Goal: Task Accomplishment & Management: Complete application form

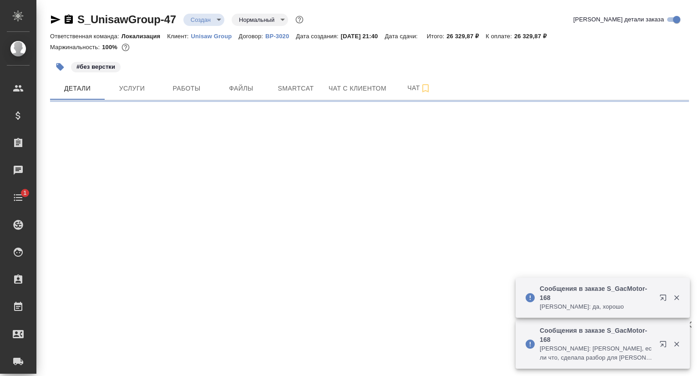
select select "RU"
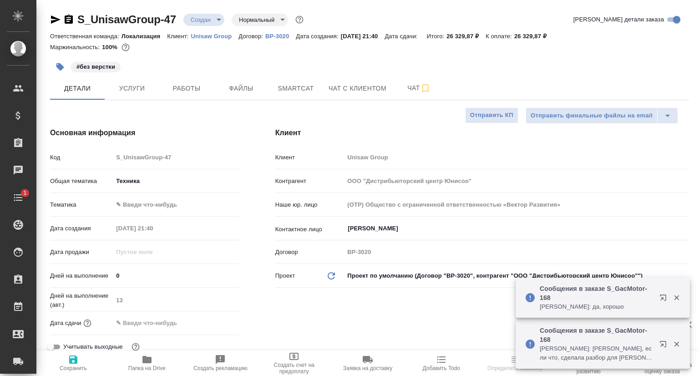
type textarea "x"
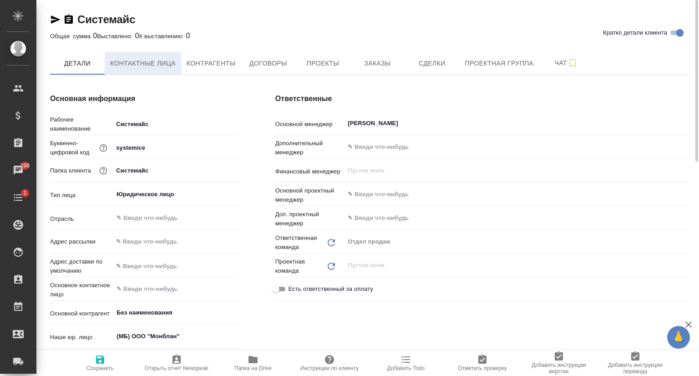
click at [137, 56] on button "Контактные лица" at bounding box center [143, 63] width 76 height 23
select select "RU"
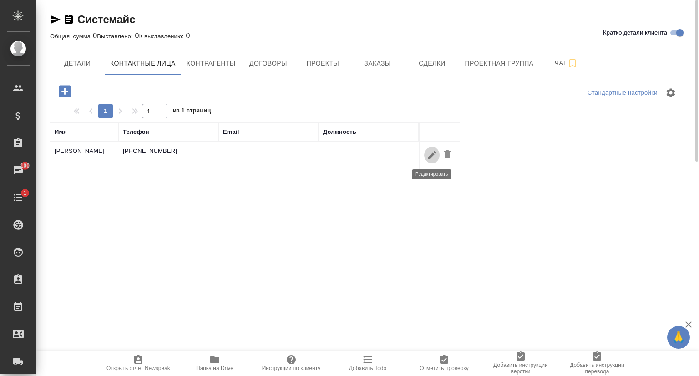
click at [427, 157] on icon "button" at bounding box center [431, 155] width 11 height 11
type input "Екатерина"
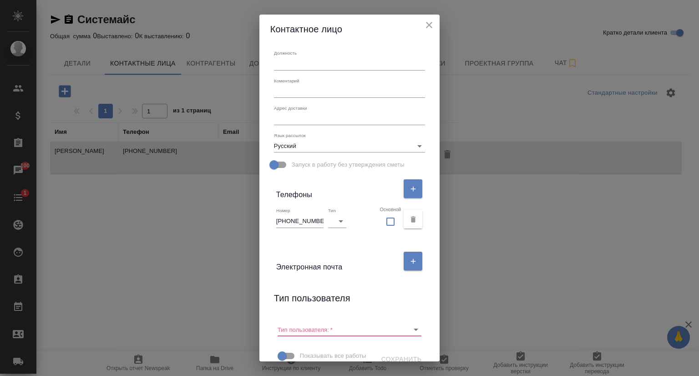
scroll to position [91, 0]
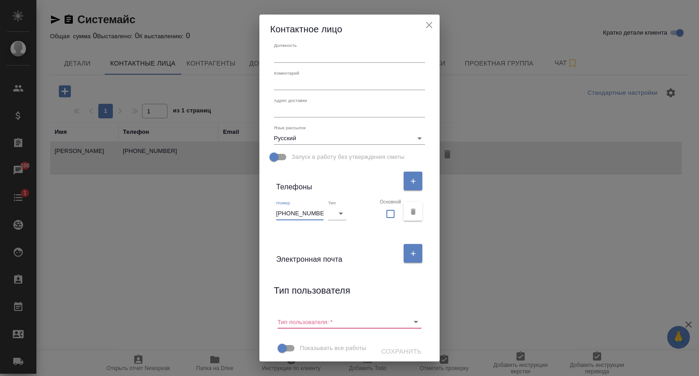
drag, startPoint x: 315, startPoint y: 213, endPoint x: 271, endPoint y: 213, distance: 44.1
click at [271, 213] on div "Номер +79152725490 Тип ​ Основной" at bounding box center [349, 211] width 159 height 31
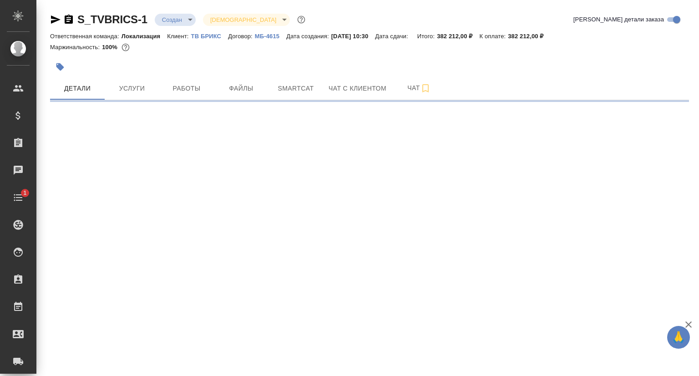
select select "RU"
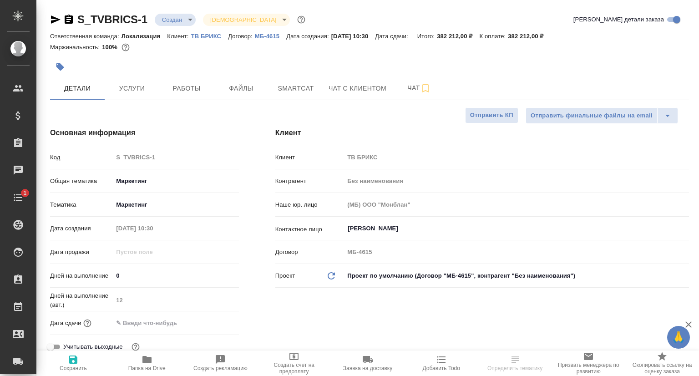
type textarea "x"
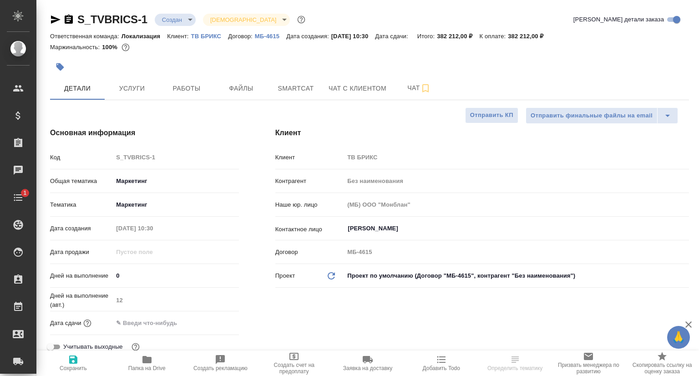
type textarea "x"
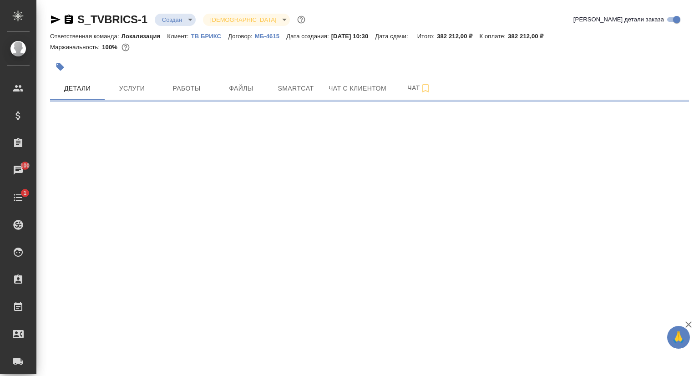
select select "RU"
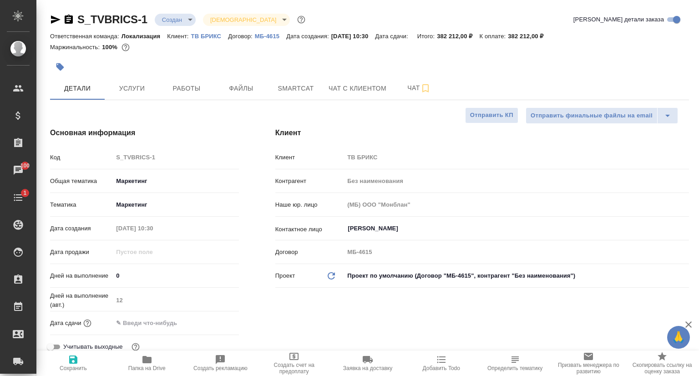
type textarea "x"
click at [51, 21] on icon "button" at bounding box center [56, 19] width 10 height 8
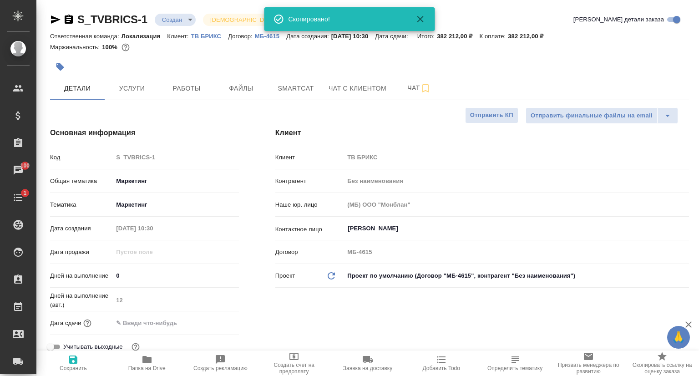
type textarea "x"
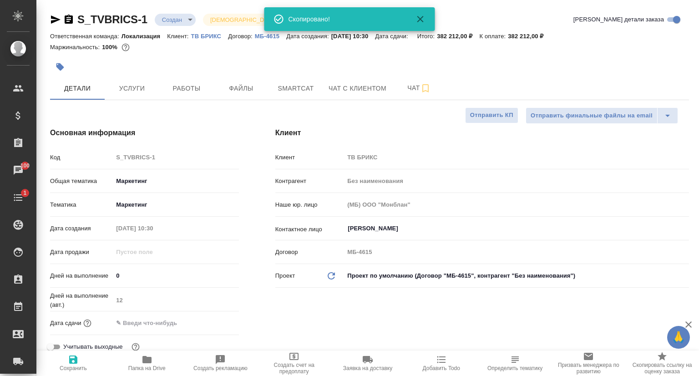
type textarea "x"
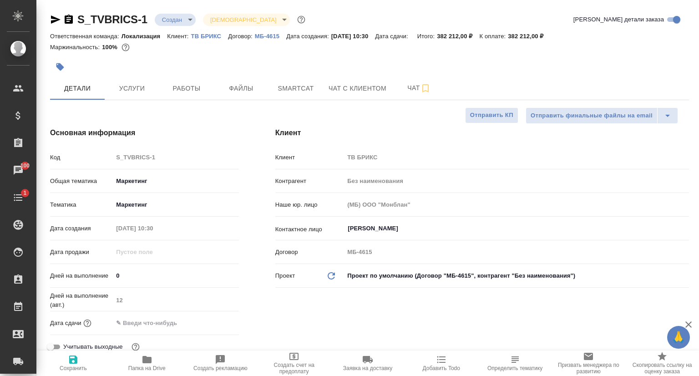
type textarea "x"
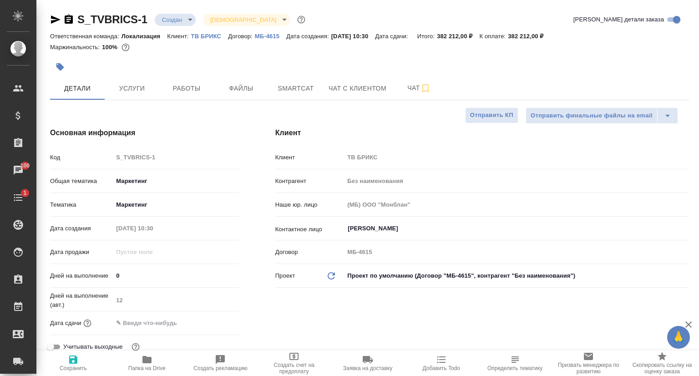
type textarea "x"
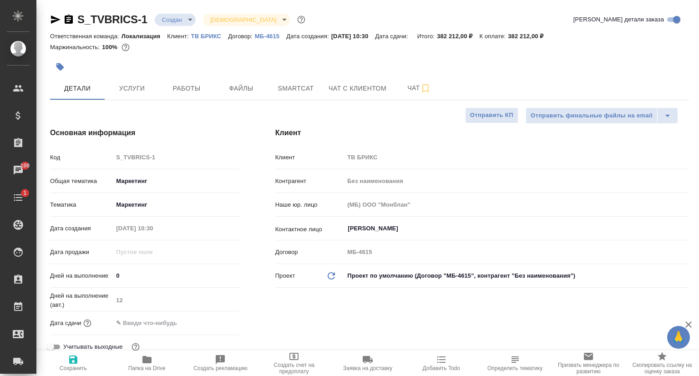
type textarea "x"
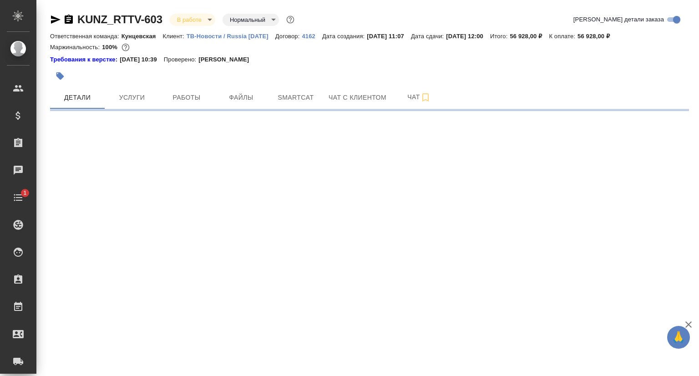
select select "RU"
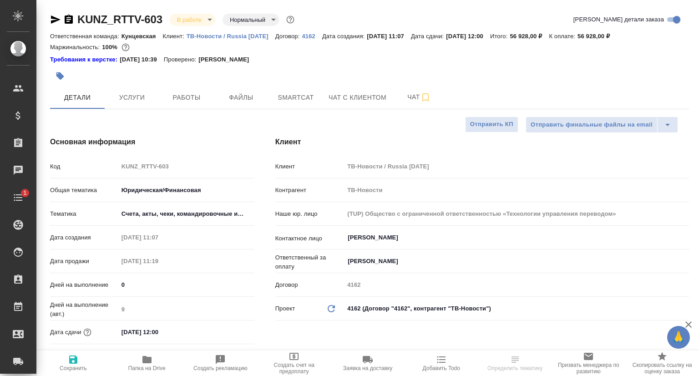
type textarea "x"
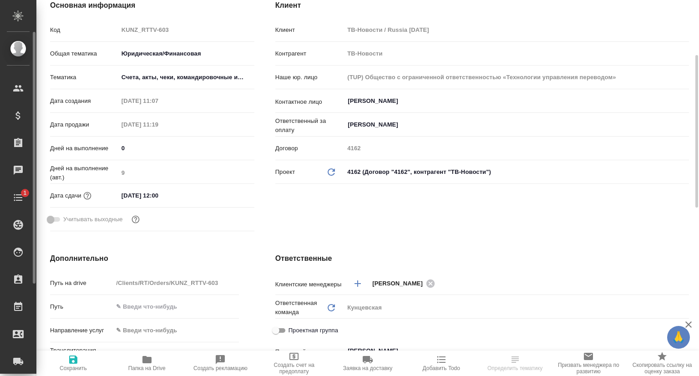
type textarea "x"
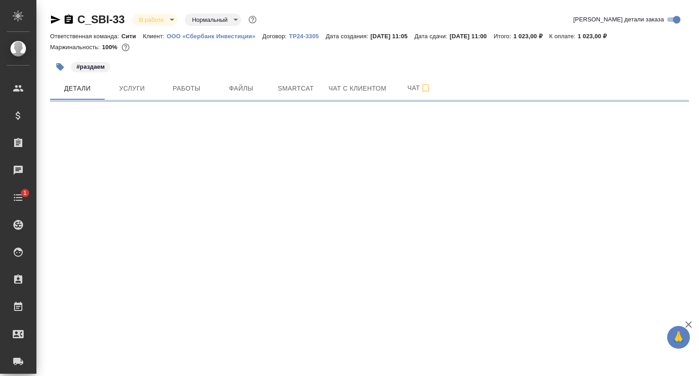
select select "RU"
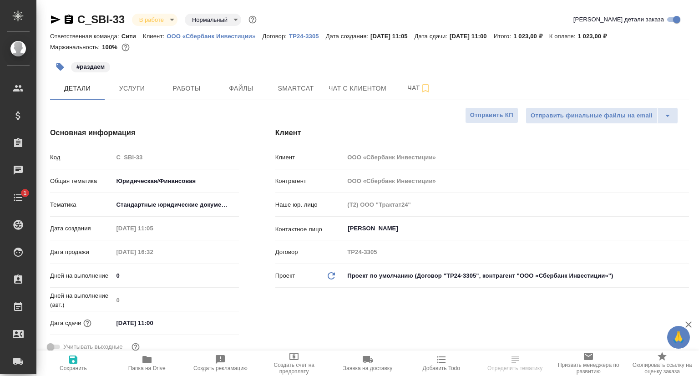
type textarea "x"
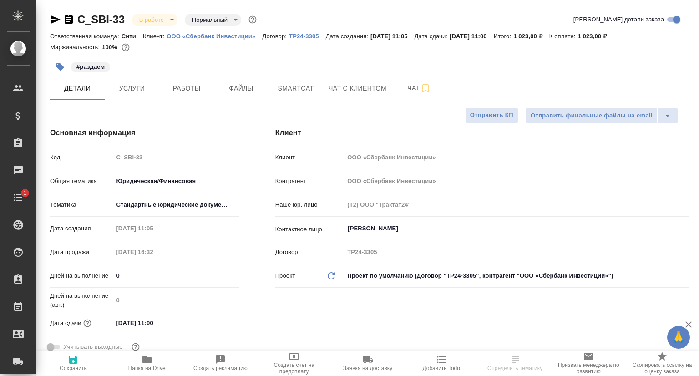
type textarea "x"
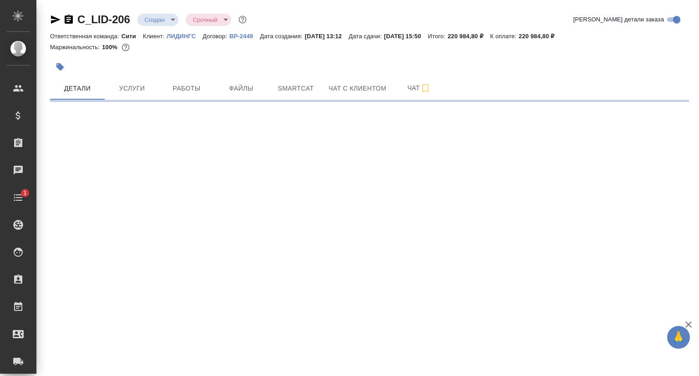
select select "RU"
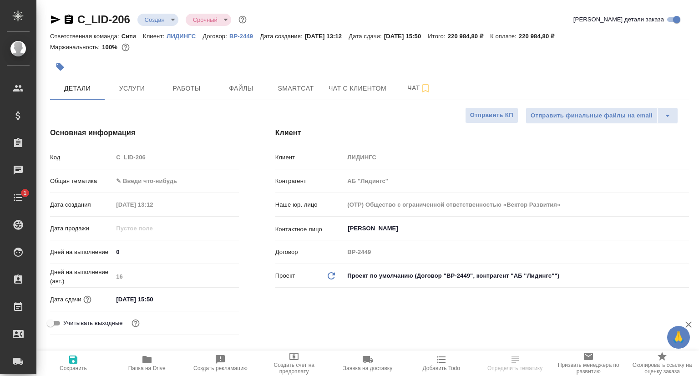
type textarea "x"
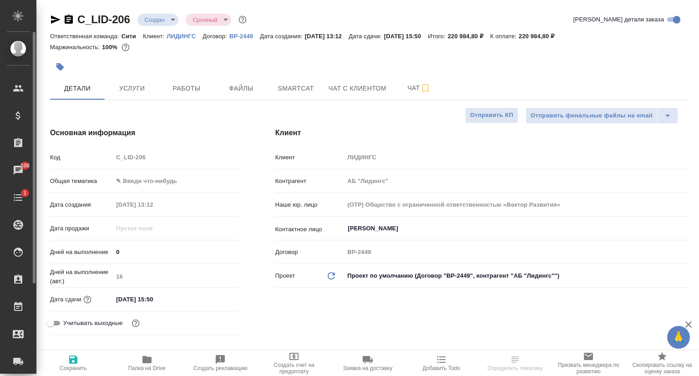
type textarea "x"
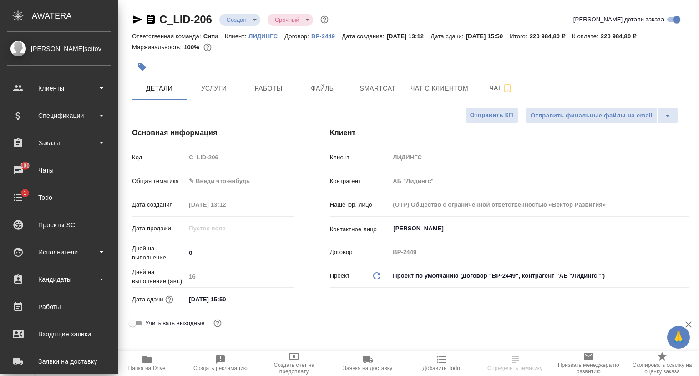
type textarea "x"
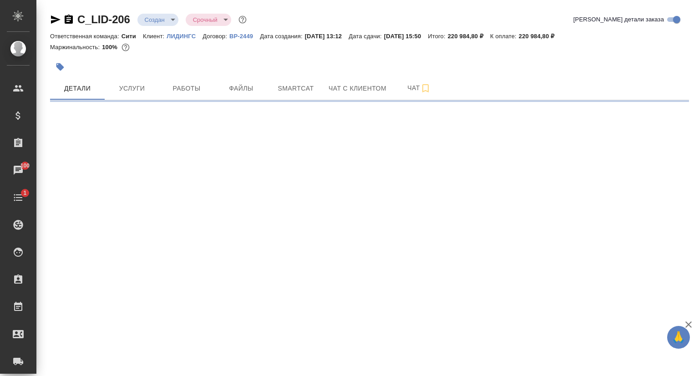
select select "RU"
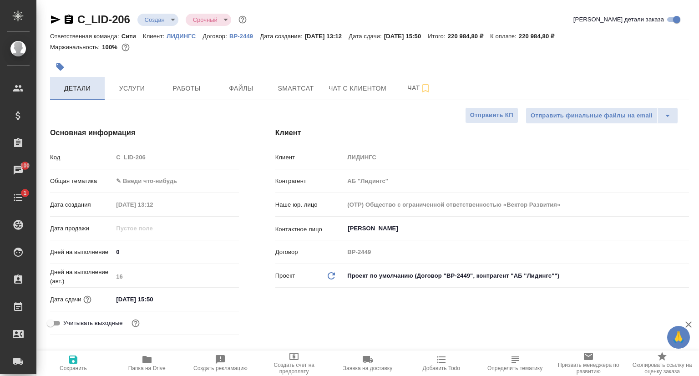
type textarea "x"
click at [57, 22] on icon "button" at bounding box center [55, 19] width 11 height 11
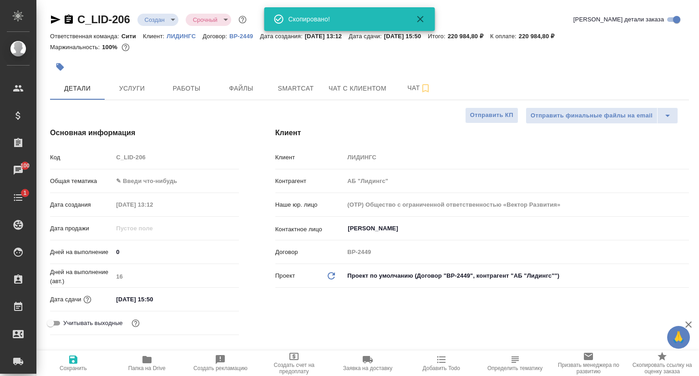
type textarea "x"
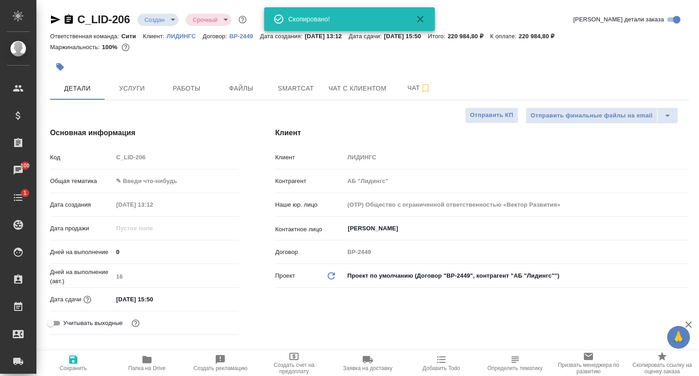
type textarea "x"
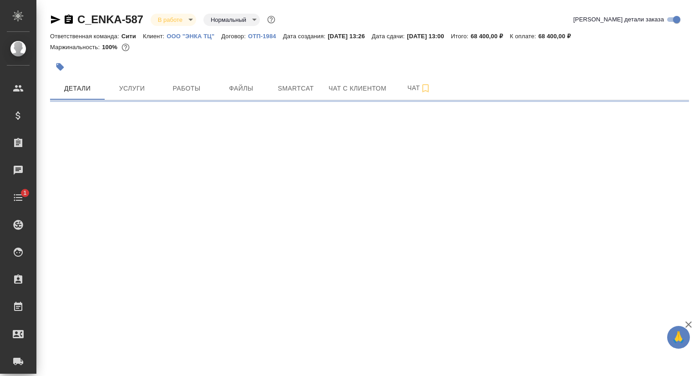
select select "RU"
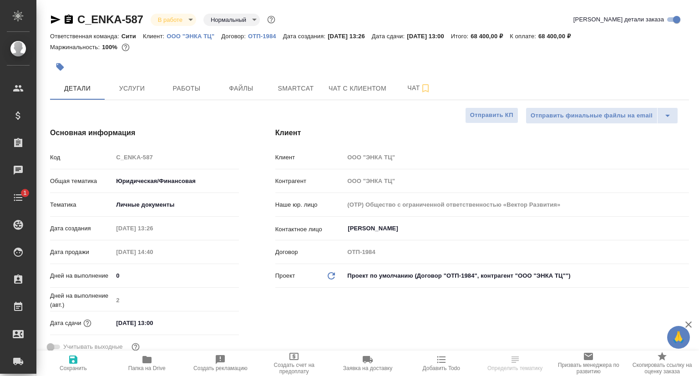
type textarea "x"
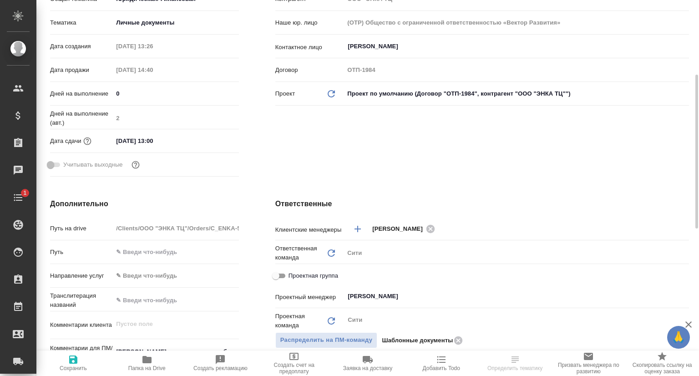
type textarea "x"
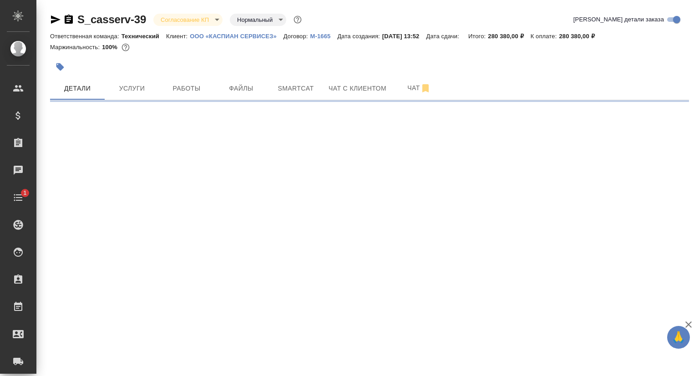
select select "RU"
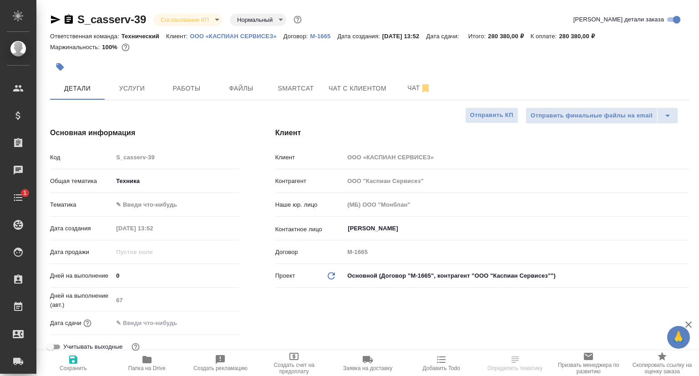
type textarea "x"
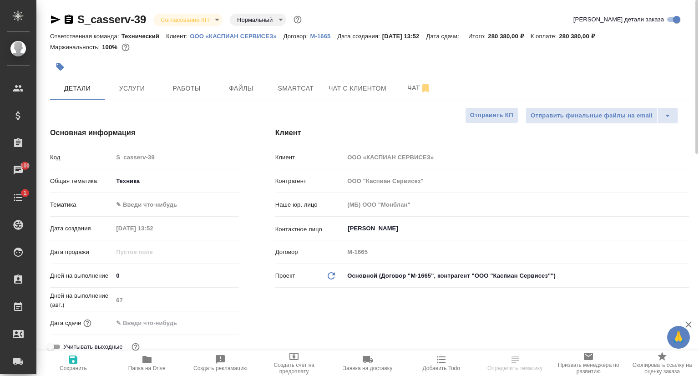
type textarea "x"
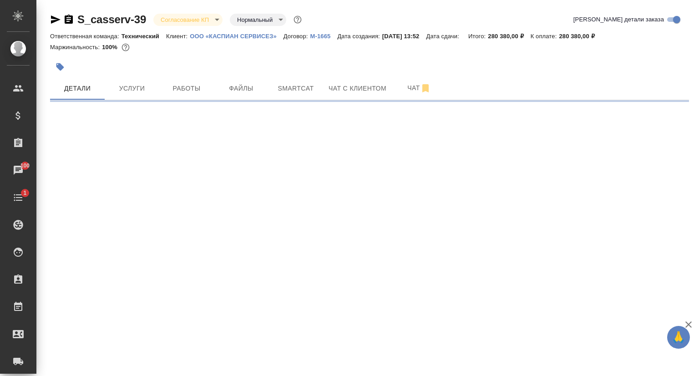
select select "RU"
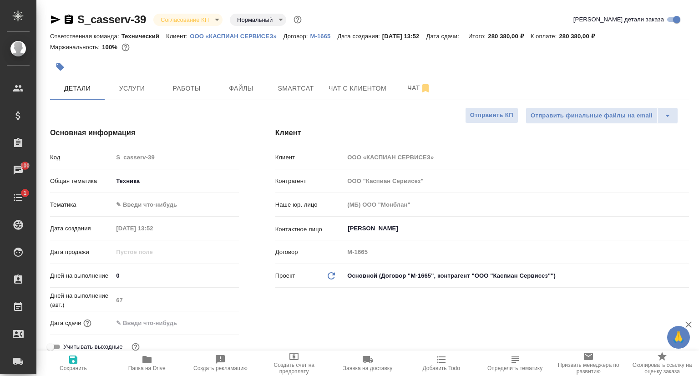
type textarea "x"
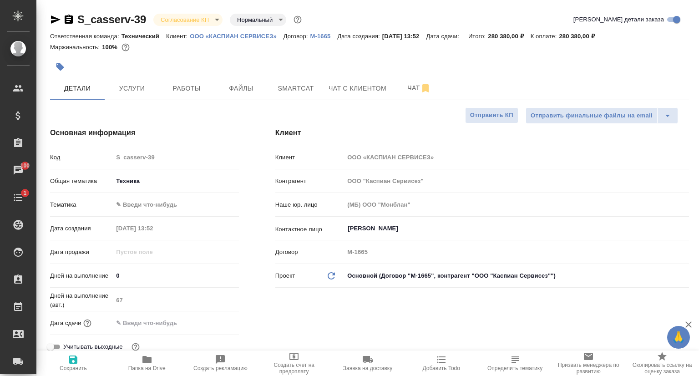
type textarea "x"
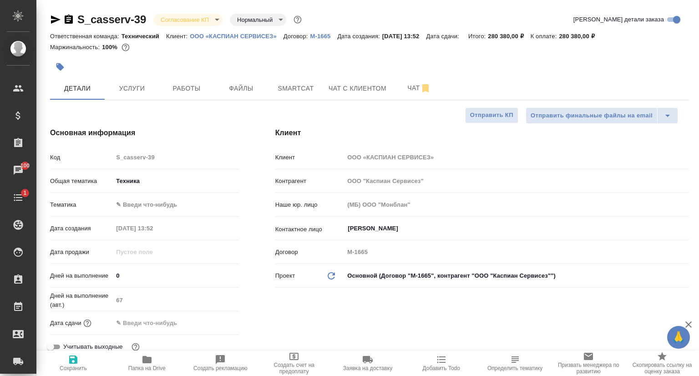
type textarea "x"
click at [52, 21] on icon "button" at bounding box center [56, 19] width 10 height 8
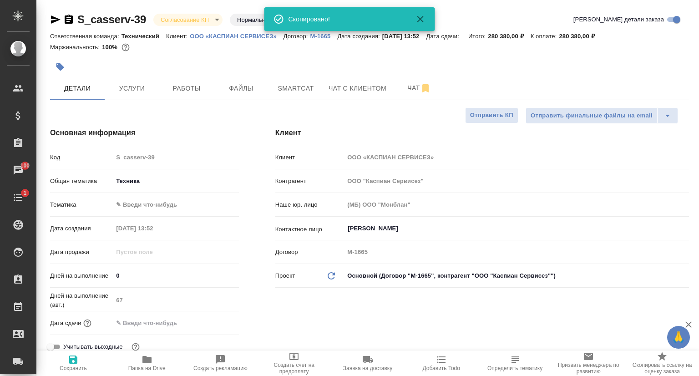
type textarea "x"
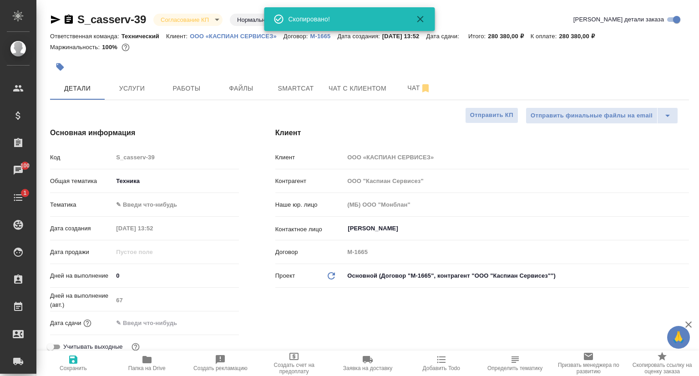
type textarea "x"
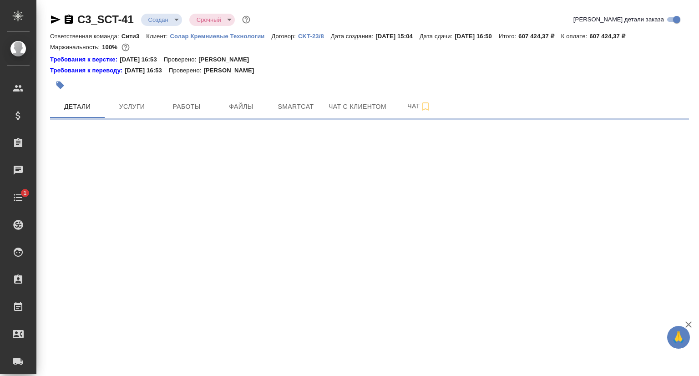
select select "RU"
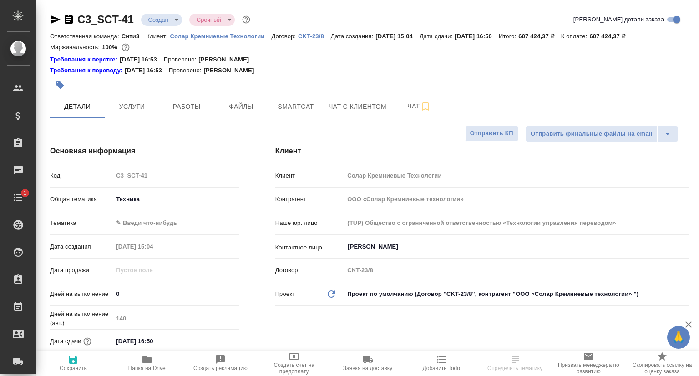
type textarea "x"
click at [52, 19] on icon "button" at bounding box center [55, 19] width 11 height 11
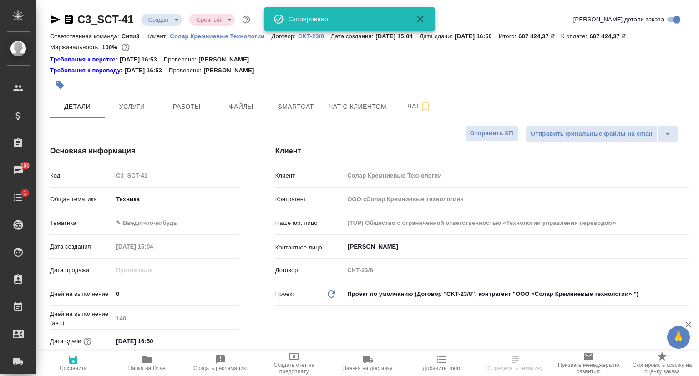
type textarea "x"
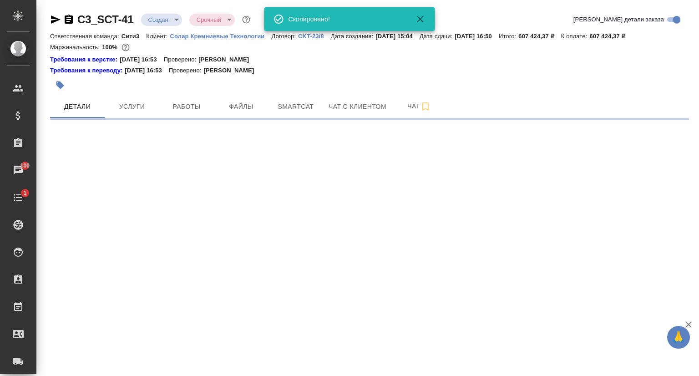
select select "RU"
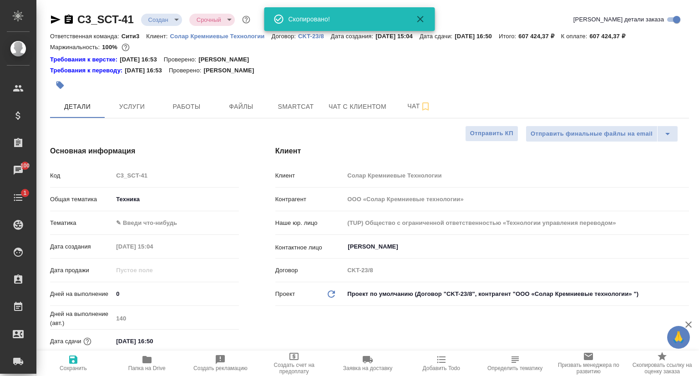
type textarea "x"
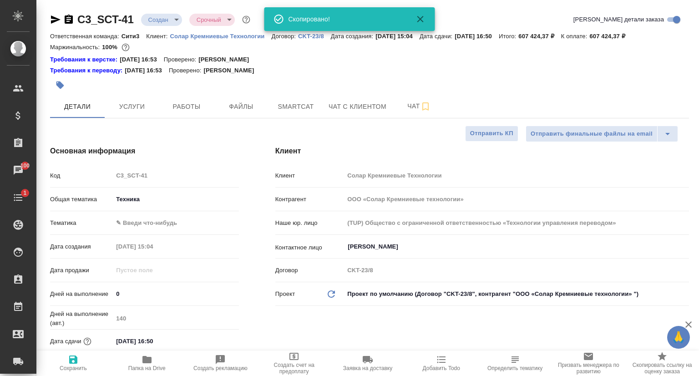
type textarea "x"
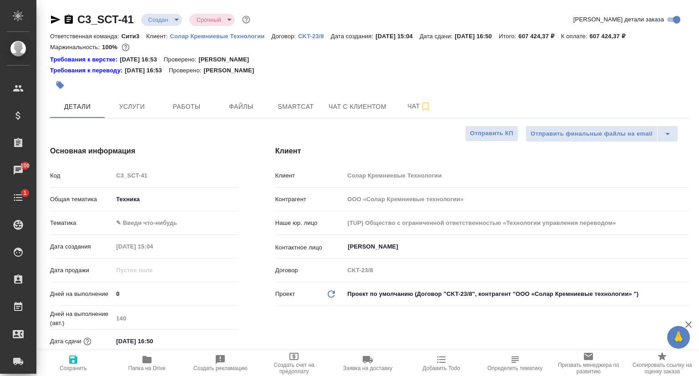
type textarea "x"
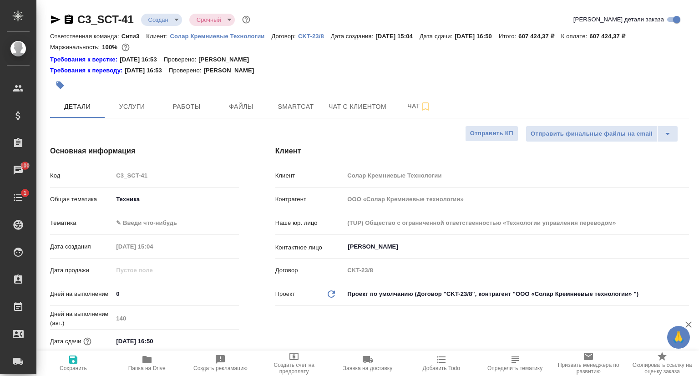
type textarea "x"
click at [108, 177] on div "Код C3_SCT-41" at bounding box center [144, 175] width 189 height 16
type textarea "x"
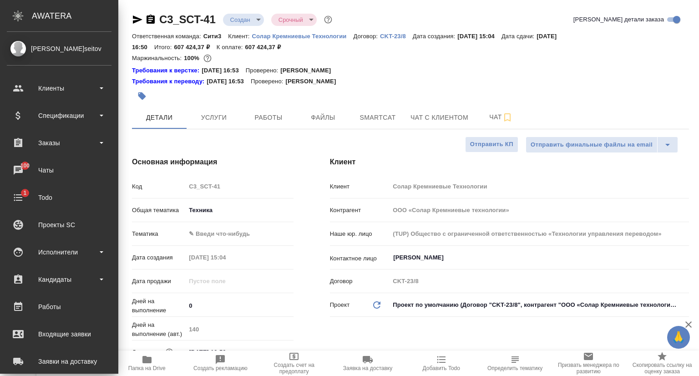
type textarea "x"
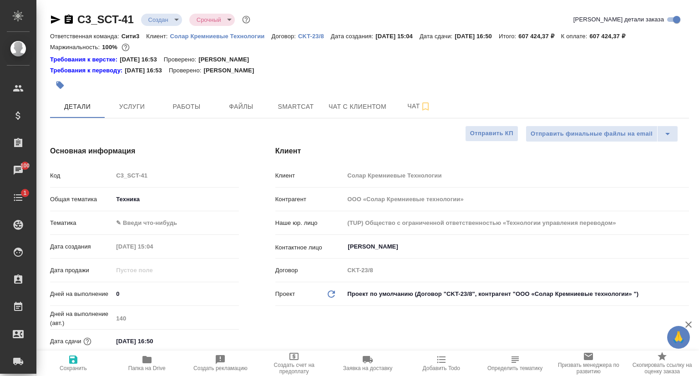
type textarea "x"
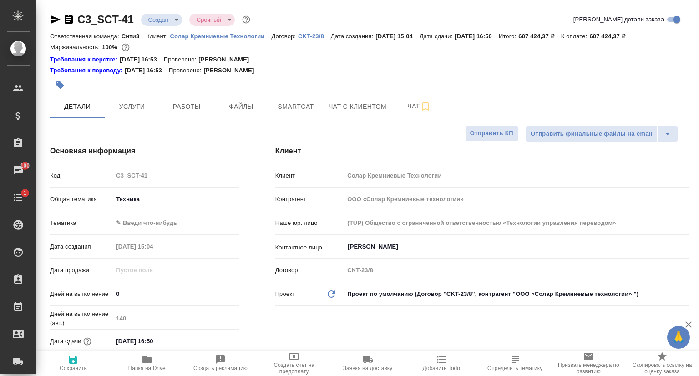
type textarea "x"
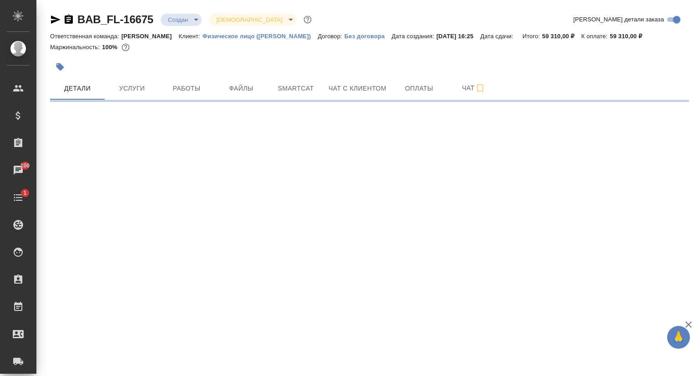
select select "RU"
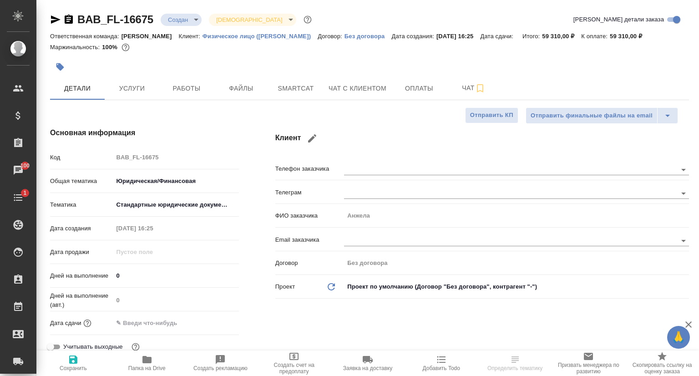
type textarea "x"
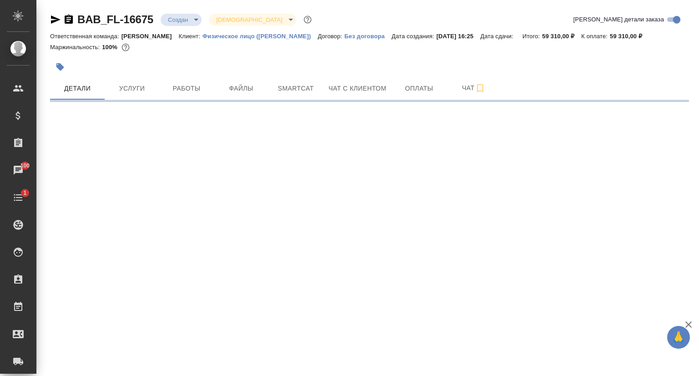
select select "RU"
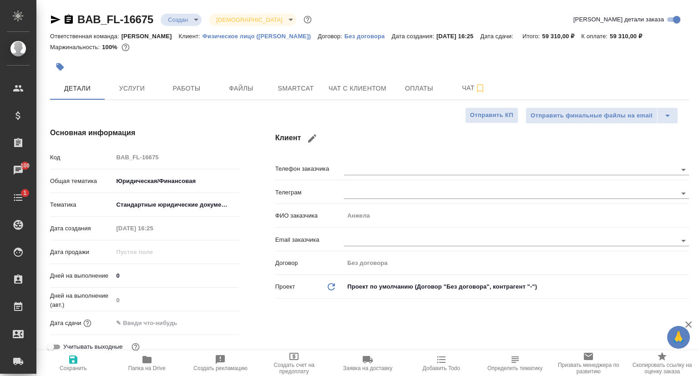
type textarea "x"
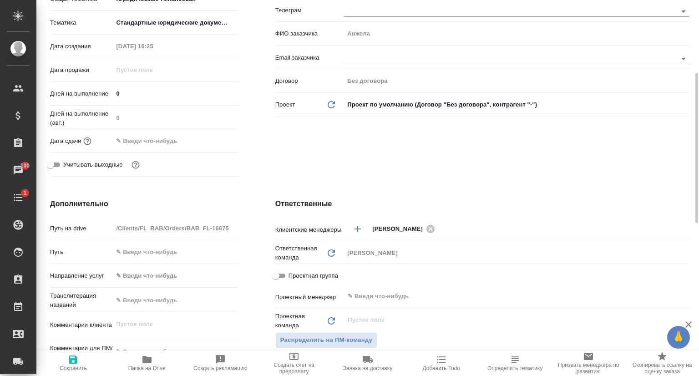
type textarea "x"
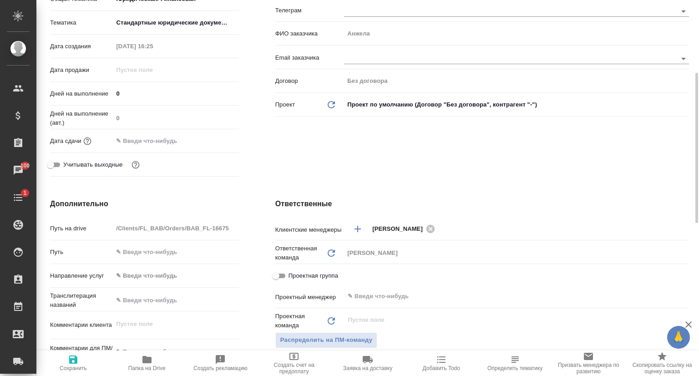
type textarea "x"
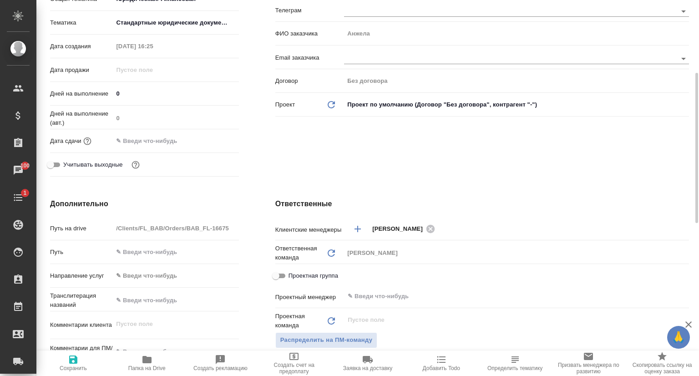
type textarea "x"
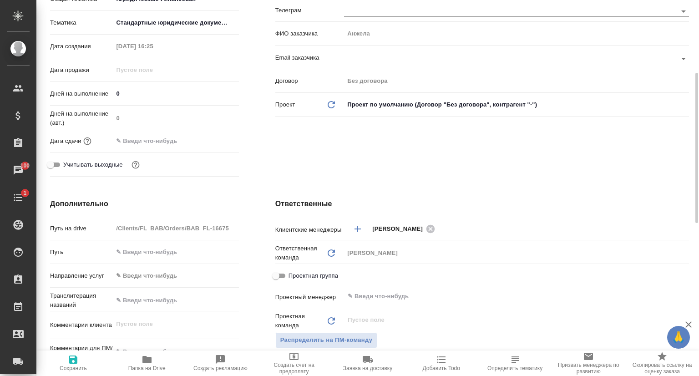
type textarea "x"
